Goal: Information Seeking & Learning: Learn about a topic

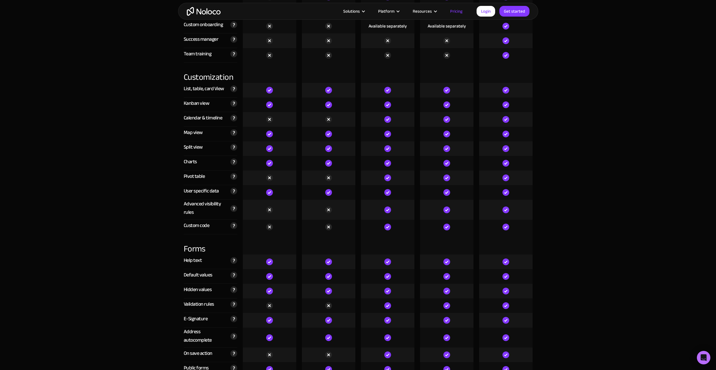
scroll to position [2672, 0]
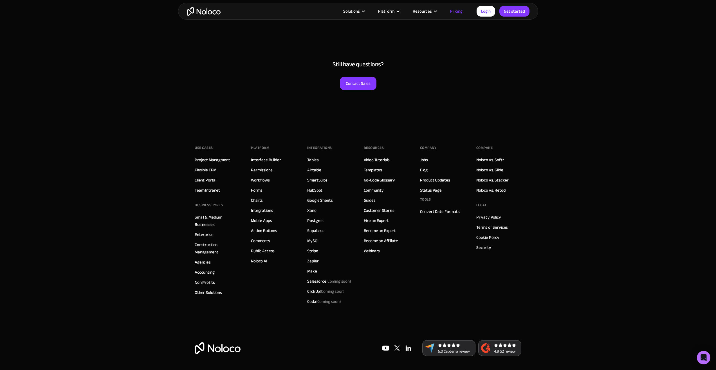
click at [314, 261] on link "Zapier" at bounding box center [312, 261] width 11 height 7
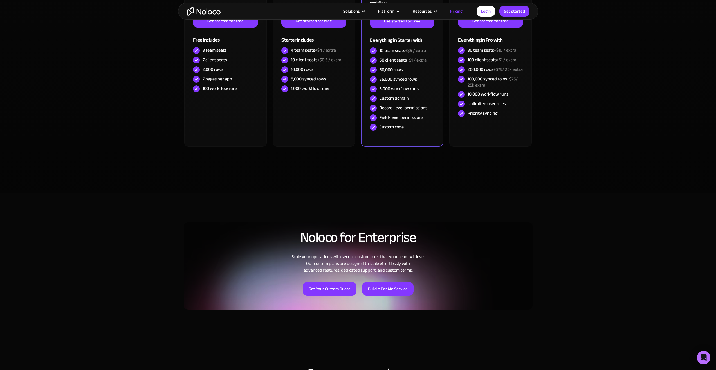
scroll to position [141, 0]
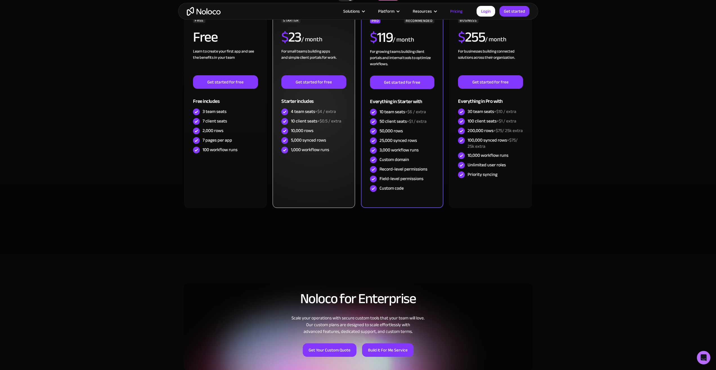
click at [295, 184] on div "STARTER $ 23 / month For small teams building apps and simple client portals fo…" at bounding box center [314, 109] width 82 height 198
click at [292, 186] on div "STARTER $ 23 / month For small teams building apps and simple client portals fo…" at bounding box center [314, 109] width 82 height 198
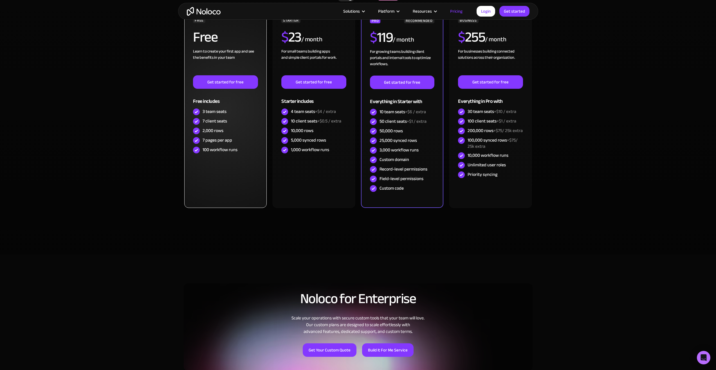
drag, startPoint x: 204, startPoint y: 183, endPoint x: 200, endPoint y: 182, distance: 3.5
click at [200, 182] on div "FREE Free Learn to create your first app and see the benefits in your team ‍ Ge…" at bounding box center [225, 109] width 82 height 198
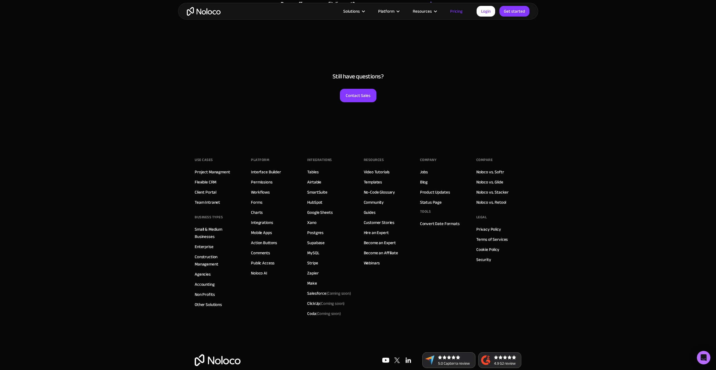
scroll to position [2672, 0]
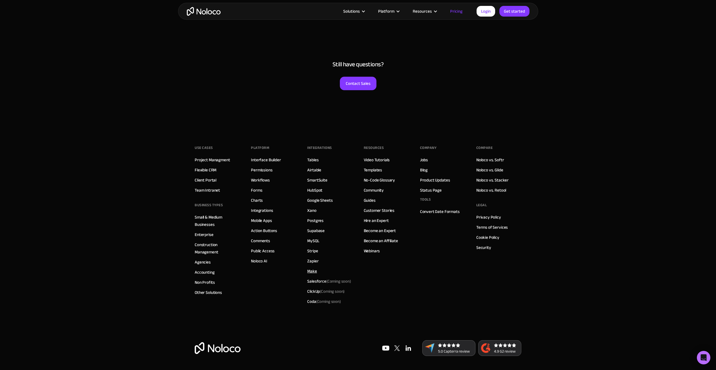
click at [316, 271] on div "INTEGRATIONS Tables Airtable SmartSuite HubSpot Google Sheets Xano Postgres Sup…" at bounding box center [329, 225] width 45 height 163
click at [316, 271] on link "Make" at bounding box center [312, 271] width 10 height 7
